Goal: Task Accomplishment & Management: Manage account settings

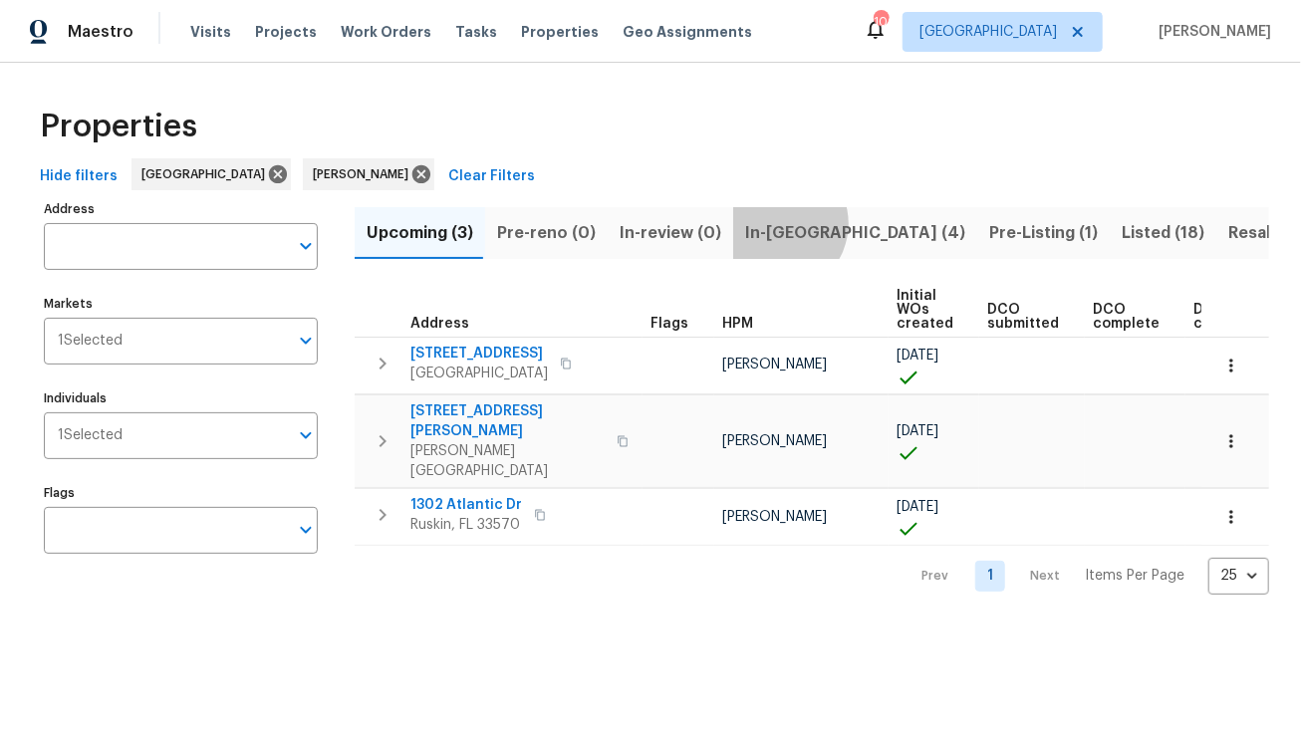
click at [764, 223] on span "In-reno (4)" at bounding box center [855, 233] width 220 height 28
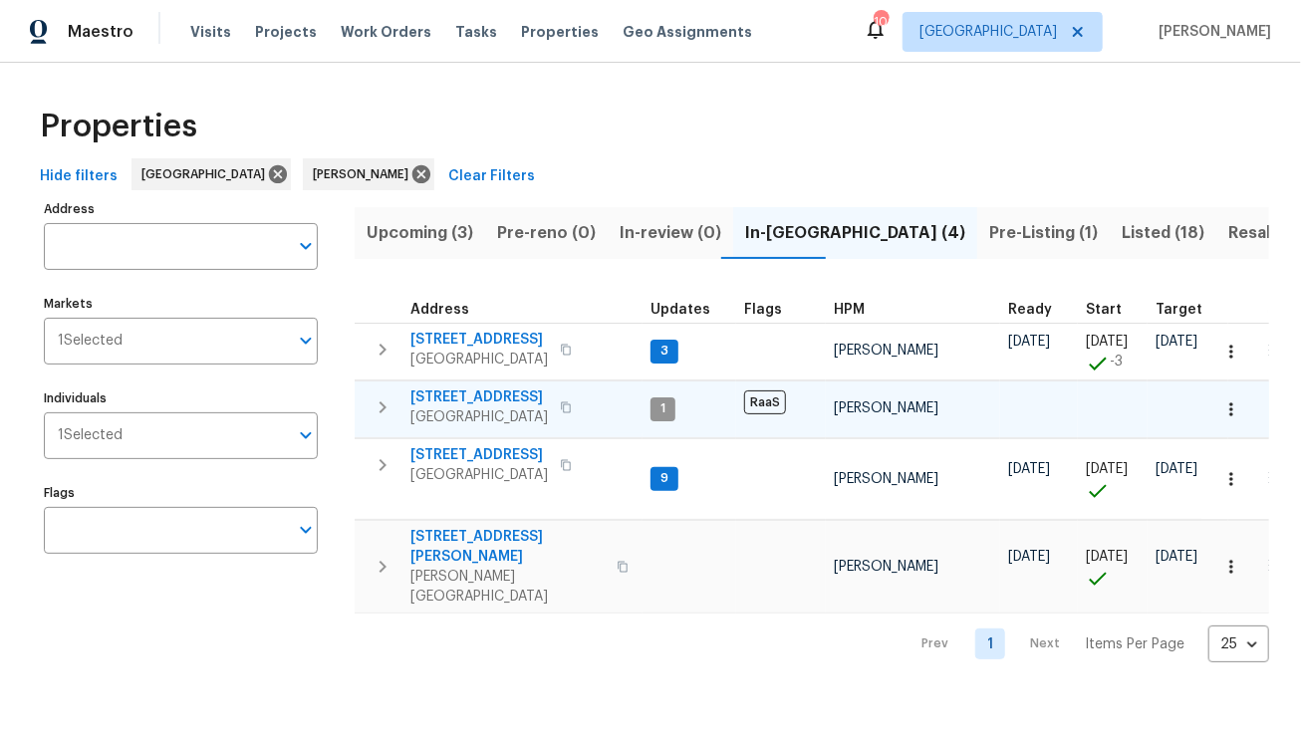
click at [480, 395] on span "7220 53rd Pl E" at bounding box center [478, 398] width 137 height 20
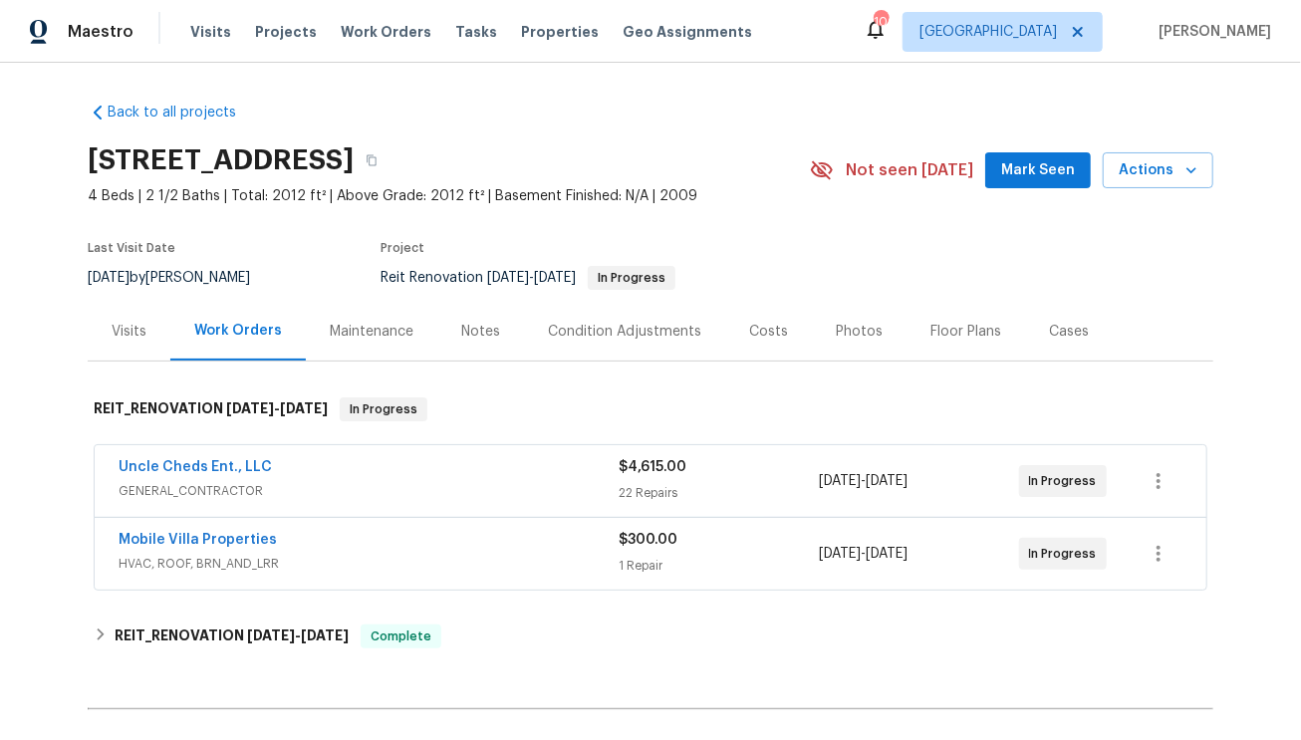
click at [478, 336] on div "Notes" at bounding box center [480, 332] width 39 height 20
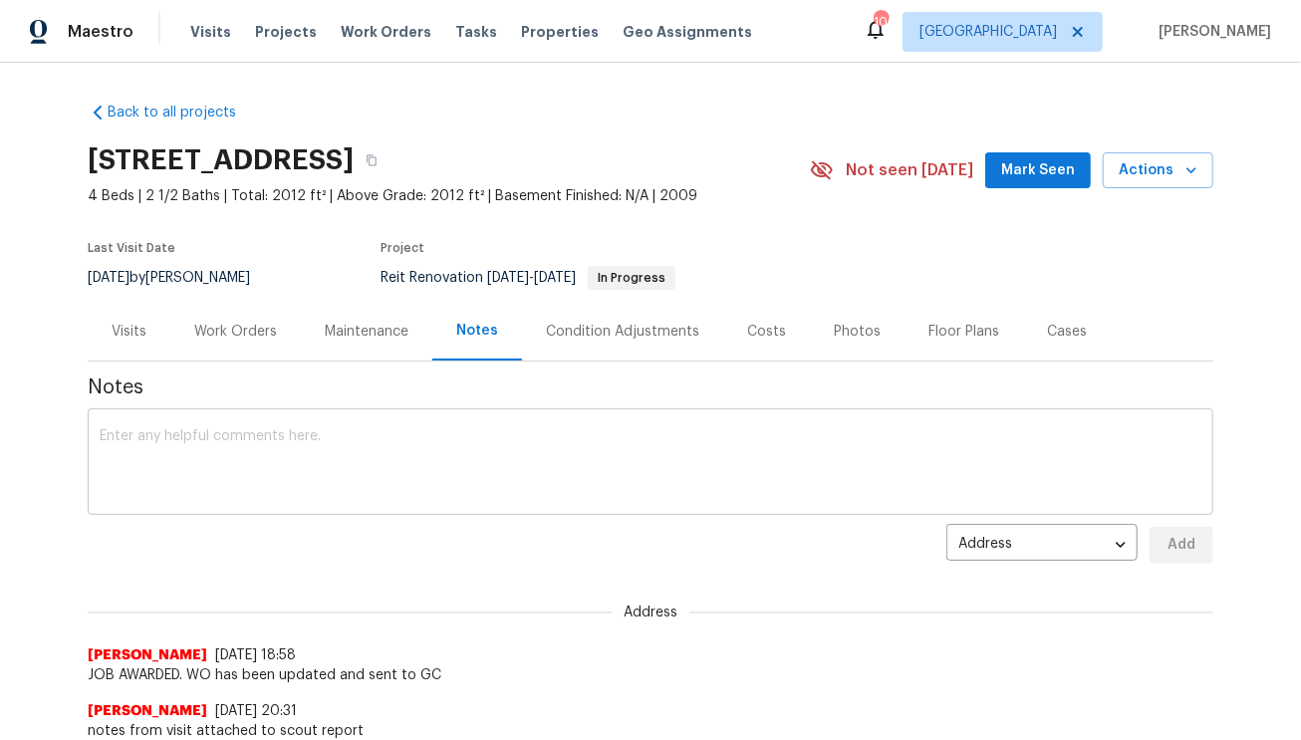
click at [337, 470] on textarea at bounding box center [651, 464] width 1102 height 70
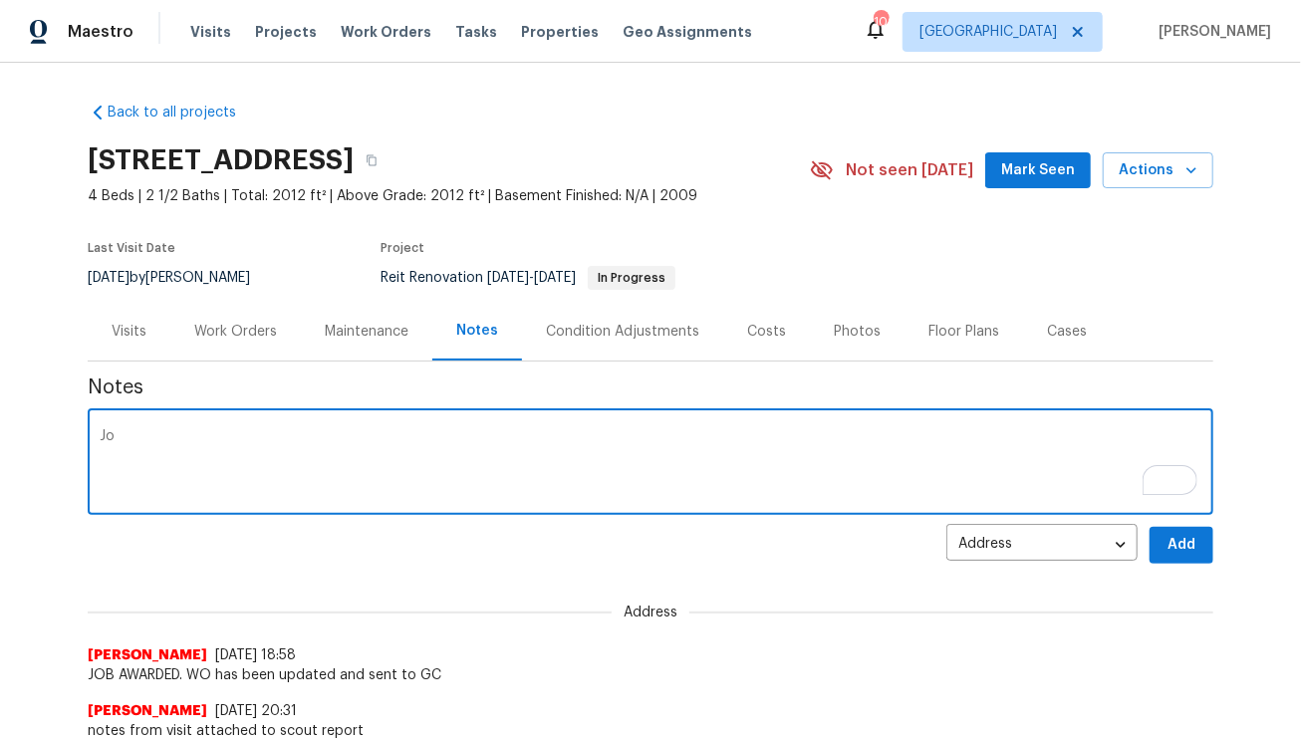
type textarea "J"
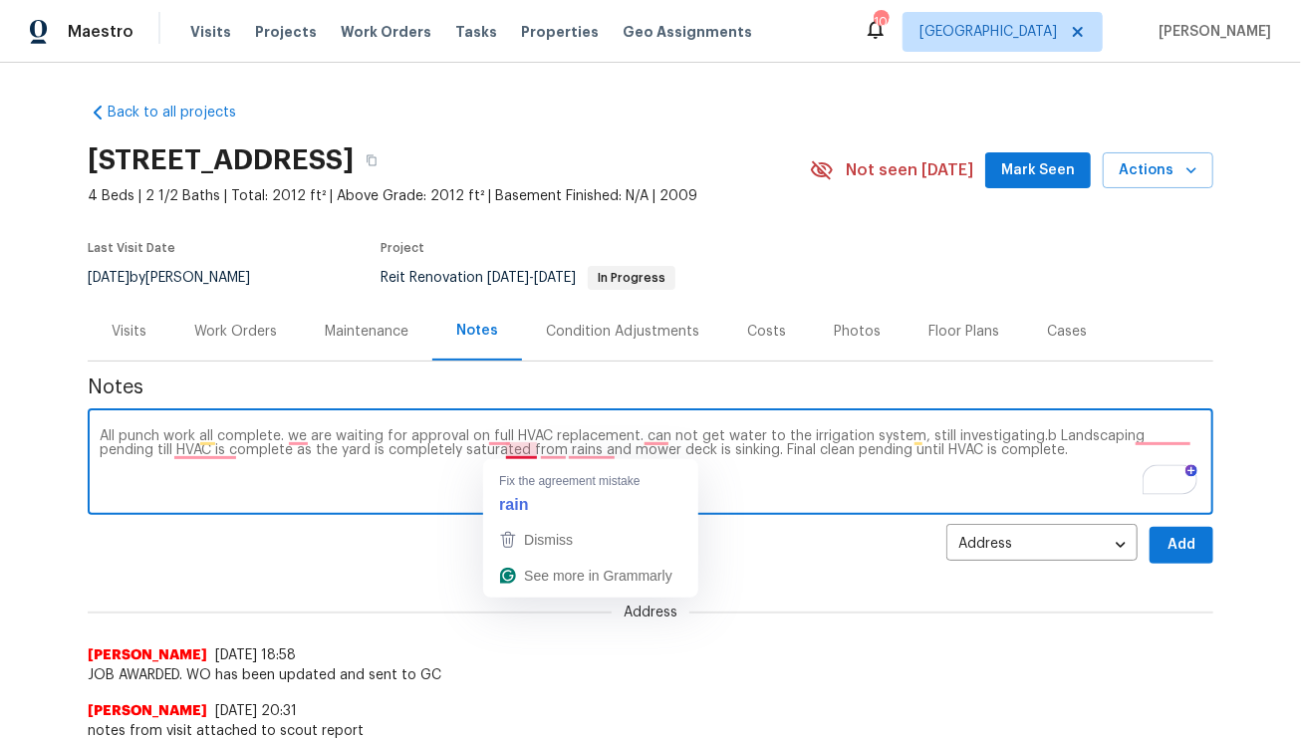
click at [384, 467] on textarea "All punch work all complete. we are waiting for approval on full HVAC replaceme…" at bounding box center [651, 464] width 1102 height 70
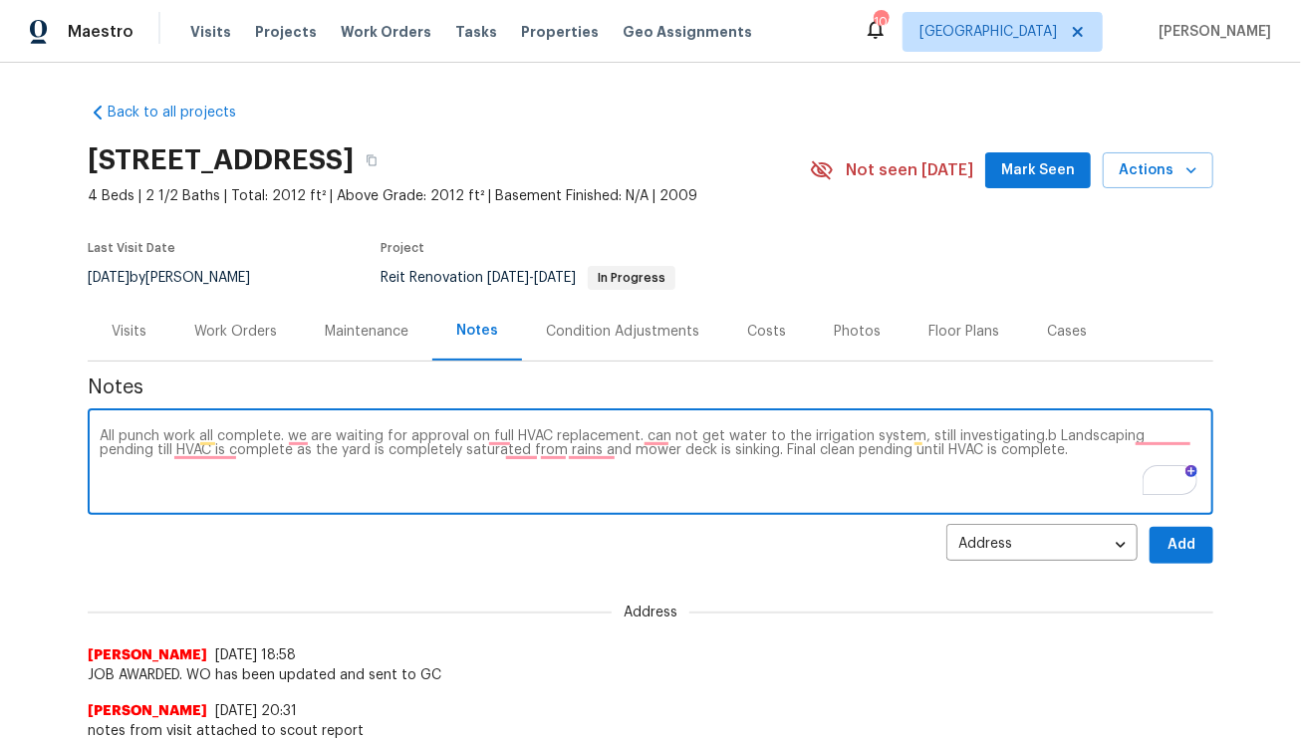
type textarea "All punch work all complete. we are waiting for approval on full HVAC replaceme…"
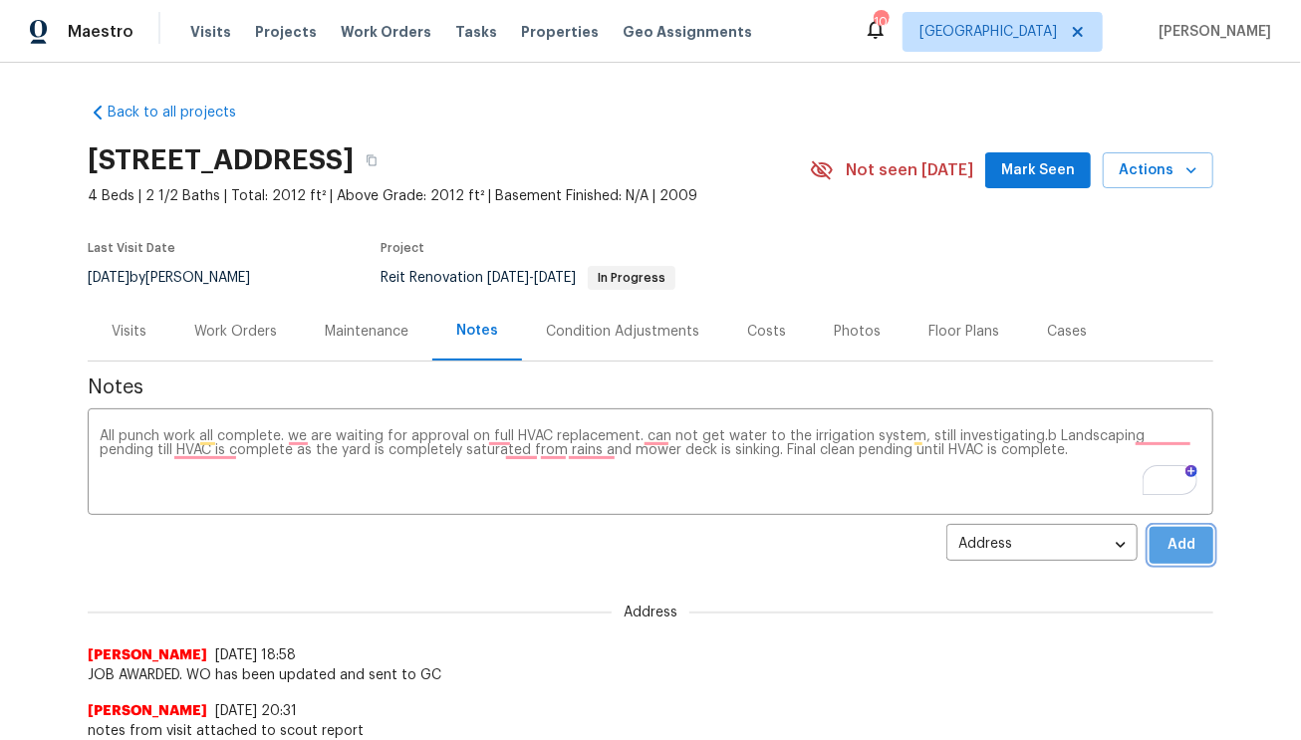
click at [1166, 545] on span "Add" at bounding box center [1182, 545] width 32 height 25
